Goal: Information Seeking & Learning: Learn about a topic

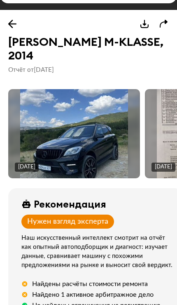
scroll to position [110, 0]
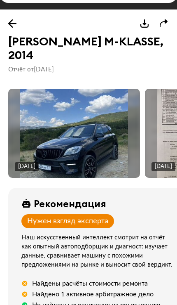
click at [41, 132] on img at bounding box center [74, 133] width 108 height 144
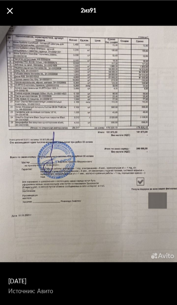
scroll to position [45, 0]
click at [112, 221] on div "[DATE] Источник: Авито" at bounding box center [88, 143] width 177 height 239
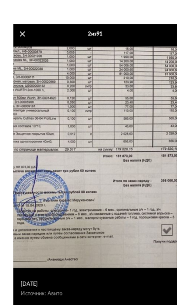
scroll to position [44, 0]
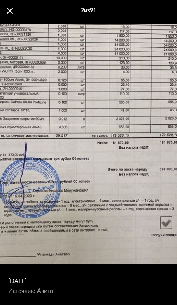
click at [115, 158] on div "[DATE] Источник: Авито" at bounding box center [82, 161] width 287 height 387
click at [105, 176] on div "[DATE] Источник: Авито" at bounding box center [82, 161] width 287 height 387
click at [112, 170] on div "[DATE] Источник: Авито" at bounding box center [82, 161] width 287 height 387
click at [112, 192] on div "[DATE] Источник: Авито" at bounding box center [82, 161] width 287 height 387
click at [12, 9] on span at bounding box center [10, 11] width 6 height 6
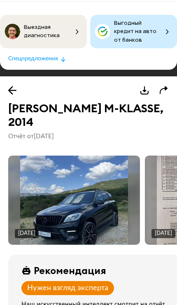
click at [108, 189] on img at bounding box center [74, 200] width 108 height 144
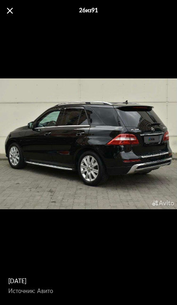
click at [7, 16] on div "26 из 91" at bounding box center [88, 10] width 177 height 21
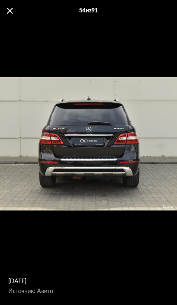
click at [9, 13] on span at bounding box center [10, 11] width 6 height 6
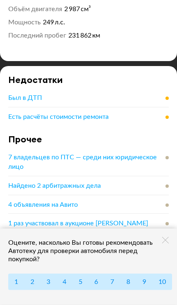
scroll to position [644, 0]
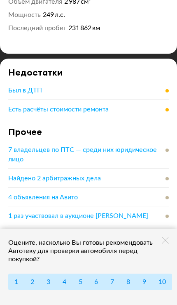
click at [145, 110] on div "Есть расчёты стоимости ремонта" at bounding box center [88, 109] width 161 height 9
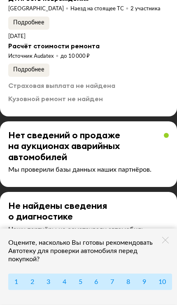
scroll to position [2736, 0]
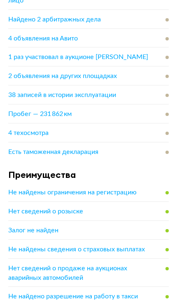
scroll to position [803, 0]
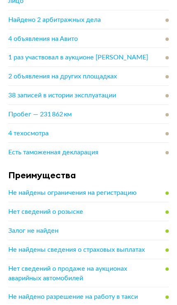
click at [154, 115] on div "Пробег — 231 862 км" at bounding box center [88, 114] width 161 height 9
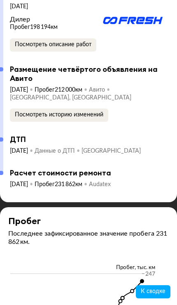
scroll to position [7632, 0]
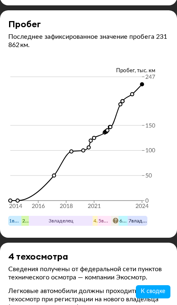
click at [131, 127] on icon "2014 2016 2018 2021 2024 0 50 100 150 247" at bounding box center [88, 145] width 161 height 140
click at [134, 96] on circle at bounding box center [132, 93] width 3 height 3
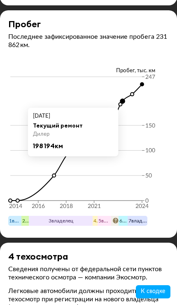
click at [135, 126] on icon "2014 2016 2018 2021 2024 0 50 100 150 247" at bounding box center [88, 145] width 161 height 140
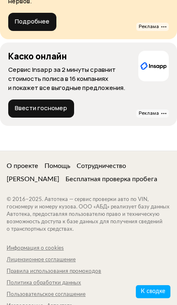
scroll to position [9445, 0]
